Goal: Register for event/course

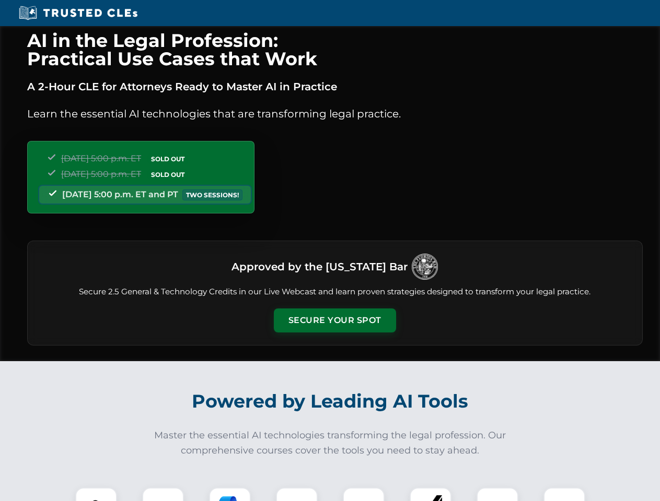
click at [334, 321] on button "Secure Your Spot" at bounding box center [335, 321] width 122 height 24
click at [96, 495] on img at bounding box center [96, 509] width 30 height 30
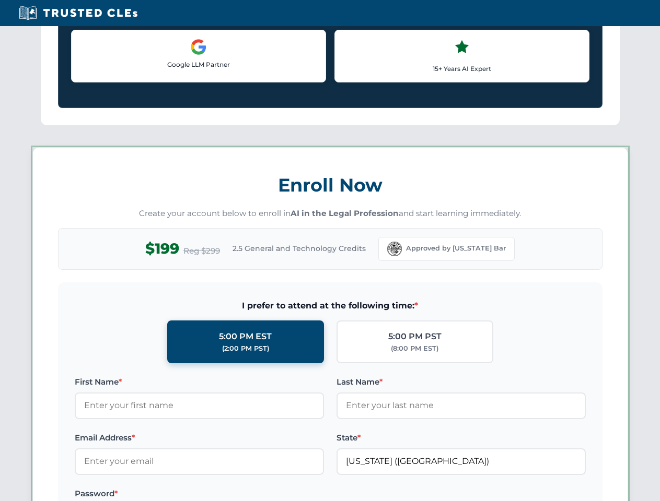
click at [297, 495] on label "Password *" at bounding box center [199, 494] width 249 height 13
